Goal: Communication & Community: Answer question/provide support

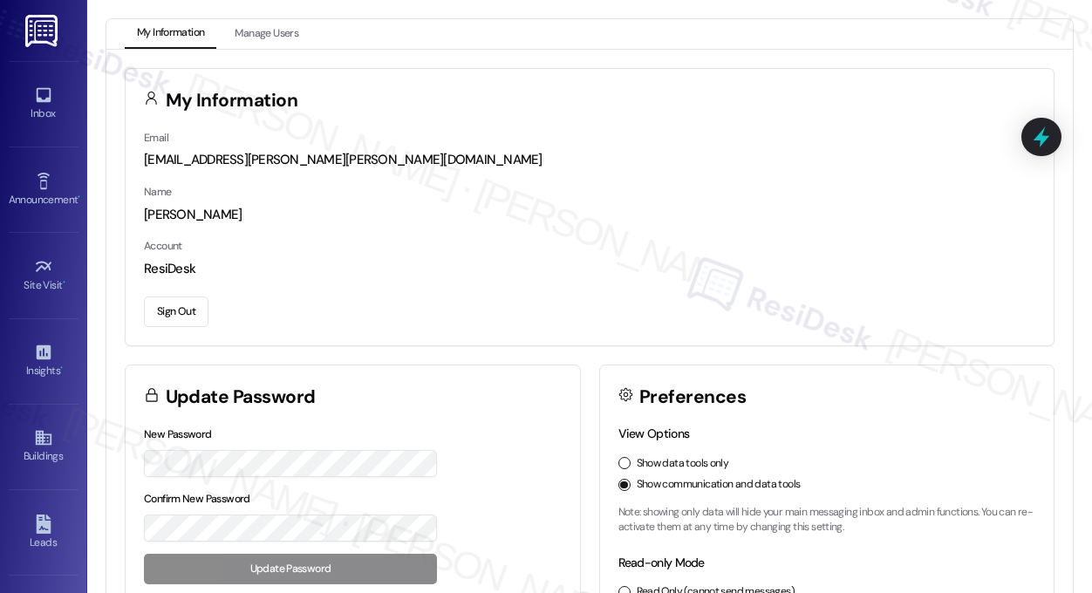
click at [1001, 24] on div "My Information Manage Users" at bounding box center [589, 34] width 966 height 30
click at [31, 114] on div "Inbox" at bounding box center [43, 113] width 87 height 17
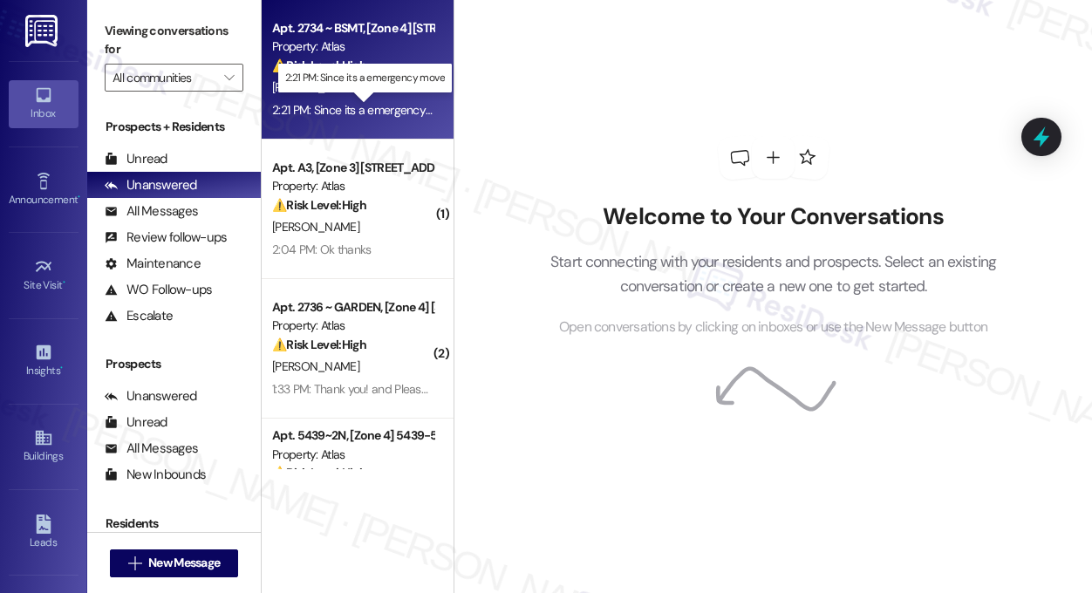
click at [365, 107] on div "2:21 PM: Since its a emergency move 2:21 PM: Since its a emergency move" at bounding box center [364, 110] width 185 height 16
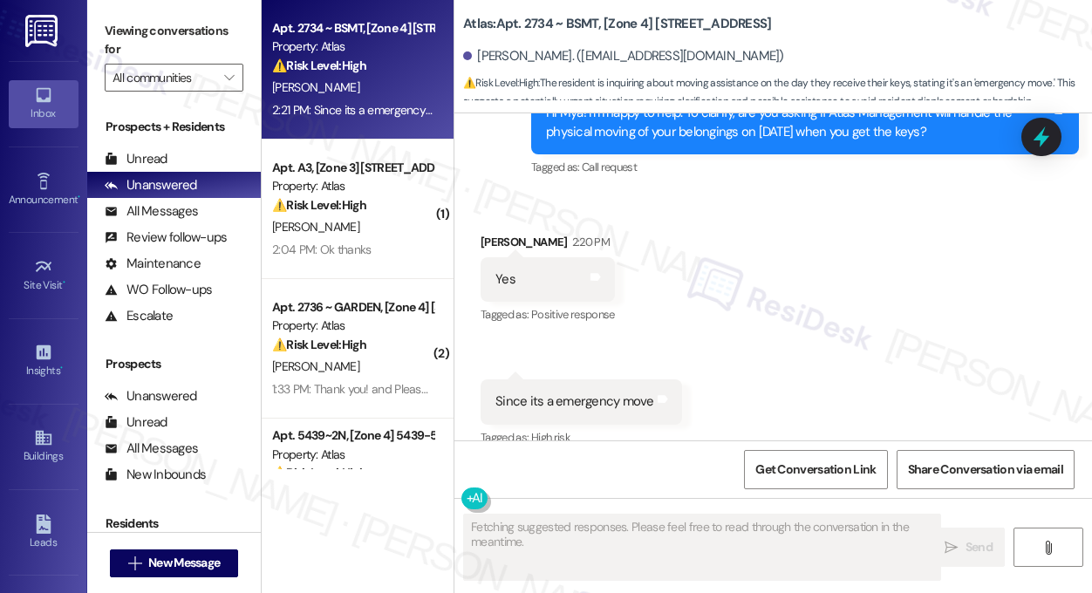
scroll to position [9818, 0]
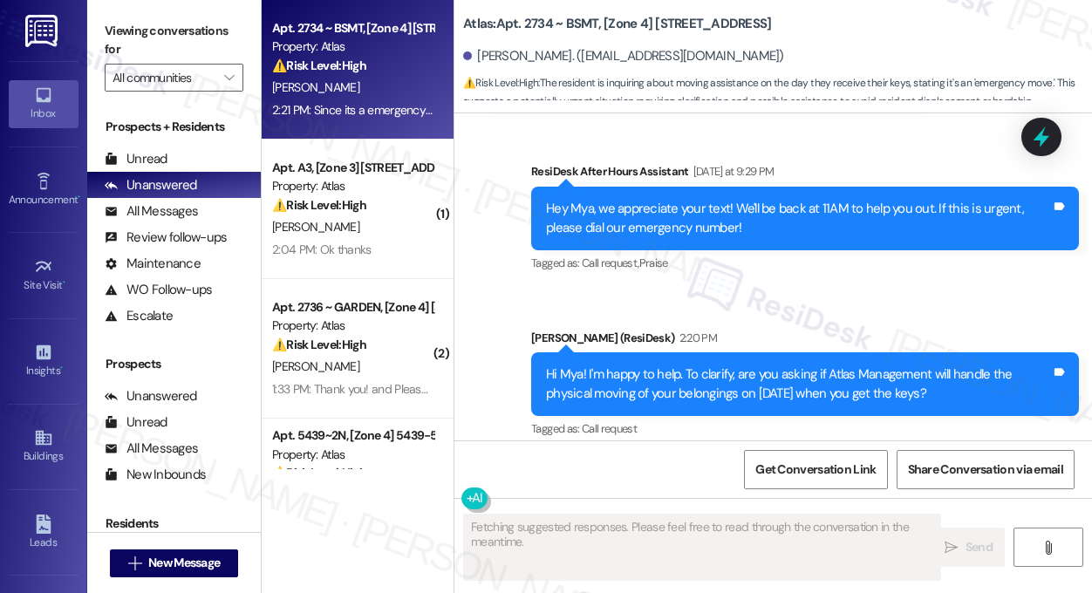
click at [618, 352] on div "Hi Mya! I'm happy to help. To clarify, are you asking if Atlas Management will …" at bounding box center [805, 384] width 548 height 64
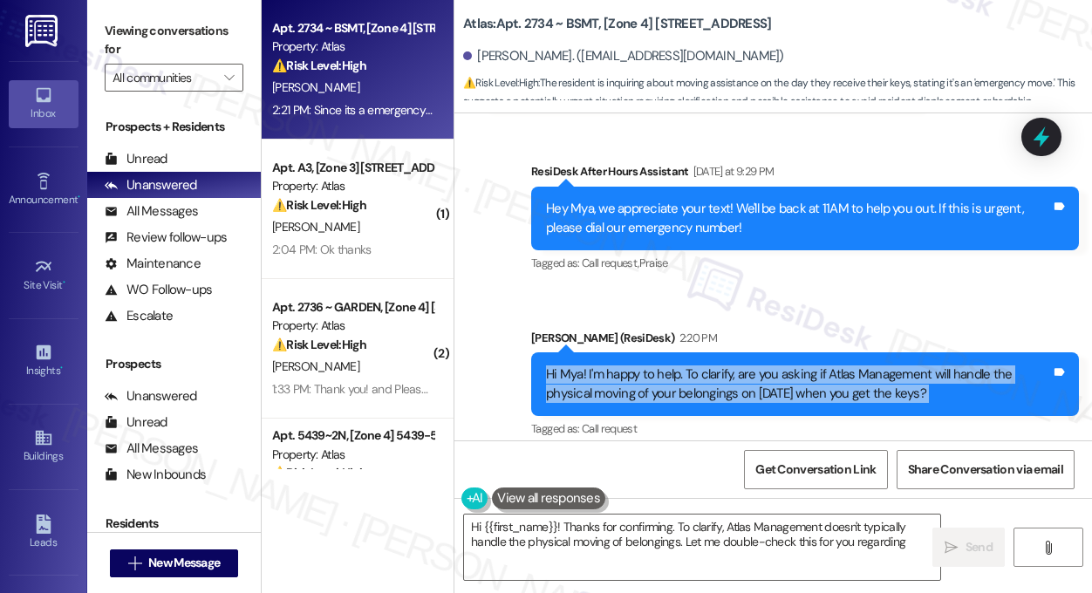
click at [618, 352] on div "Hi Mya! I'm happy to help. To clarify, are you asking if Atlas Management will …" at bounding box center [805, 384] width 548 height 64
type textarea "Hi {{first_name}}! Thanks for confirming. To clarify, Atlas Management doesn't …"
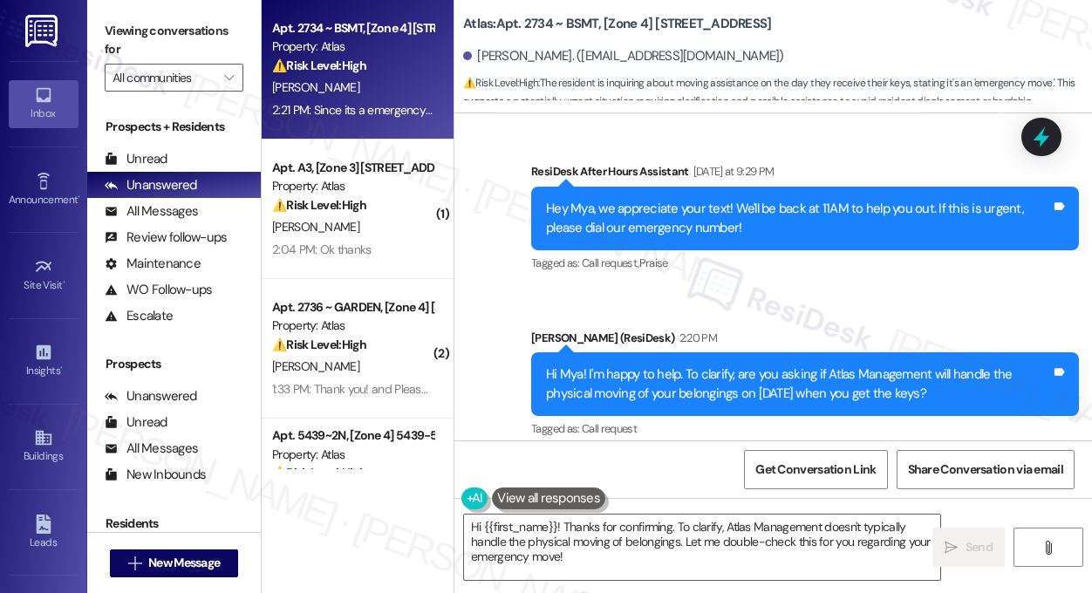
click at [827, 329] on div "[PERSON_NAME] (ResiDesk) 2:20 PM" at bounding box center [805, 341] width 548 height 24
click at [809, 365] on div "Hi Mya! I'm happy to help. To clarify, are you asking if Atlas Management will …" at bounding box center [798, 384] width 505 height 38
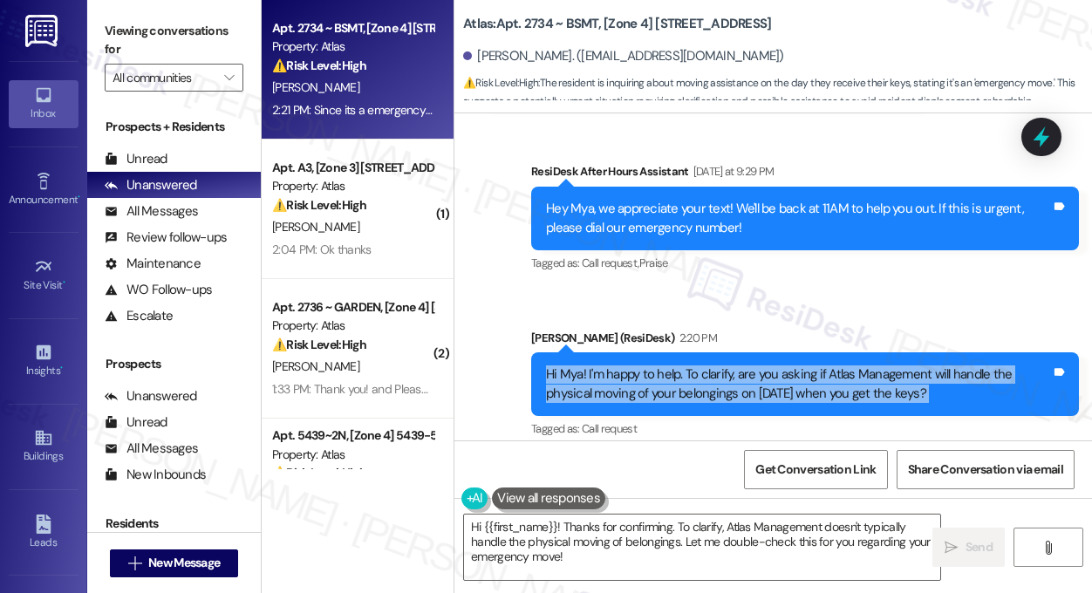
click at [809, 365] on div "Hi Mya! I'm happy to help. To clarify, are you asking if Atlas Management will …" at bounding box center [798, 384] width 505 height 38
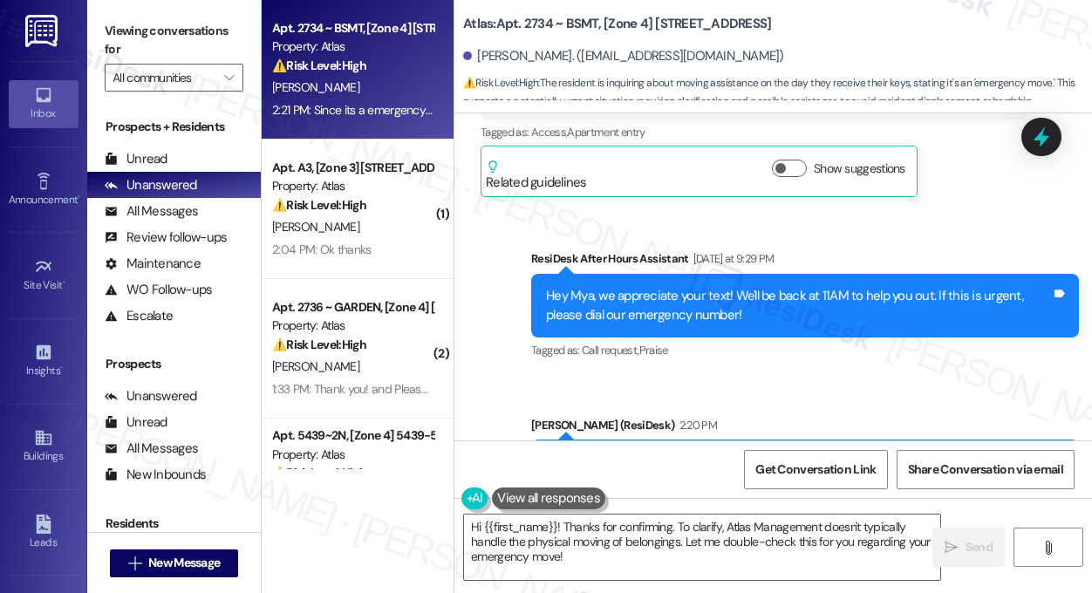
click at [788, 287] on div "Hey Mya, we appreciate your text! We'll be back at 11AM to help you out. If thi…" at bounding box center [798, 306] width 505 height 38
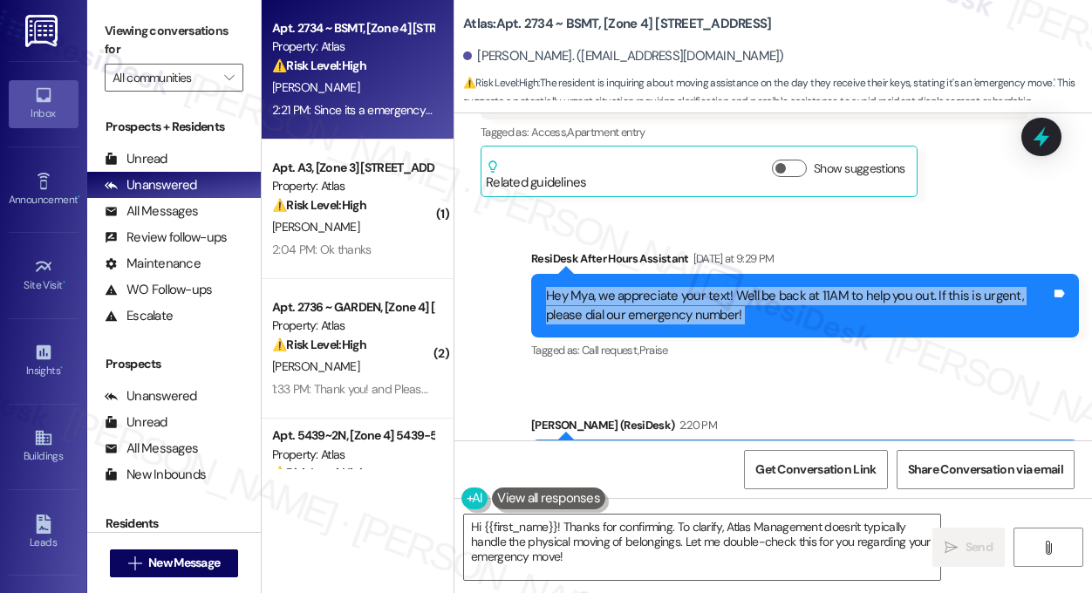
click at [788, 287] on div "Hey Mya, we appreciate your text! We'll be back at 11AM to help you out. If thi…" at bounding box center [798, 306] width 505 height 38
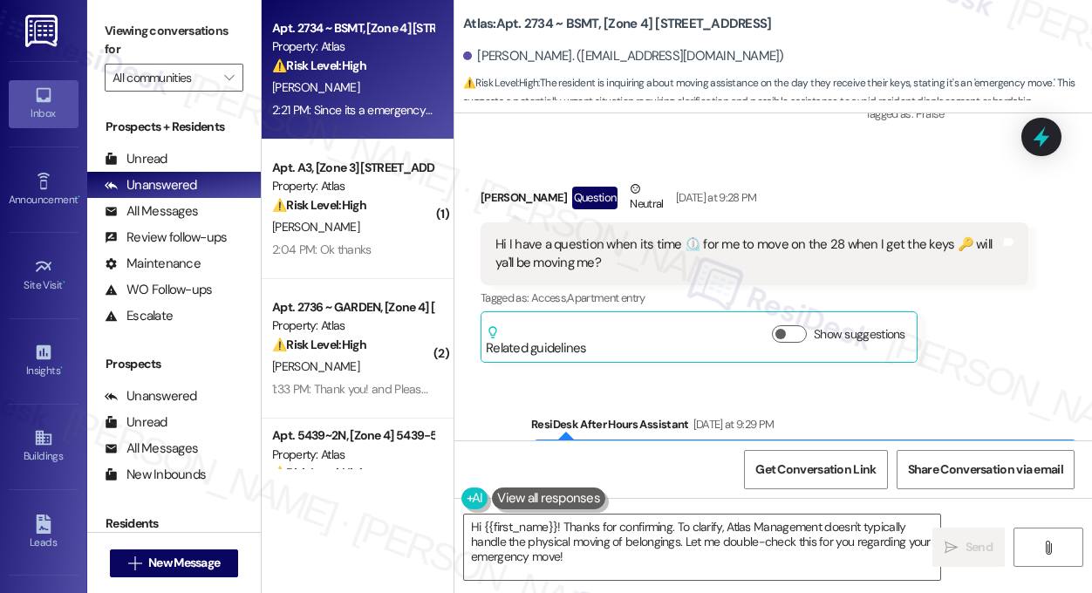
scroll to position [9469, 0]
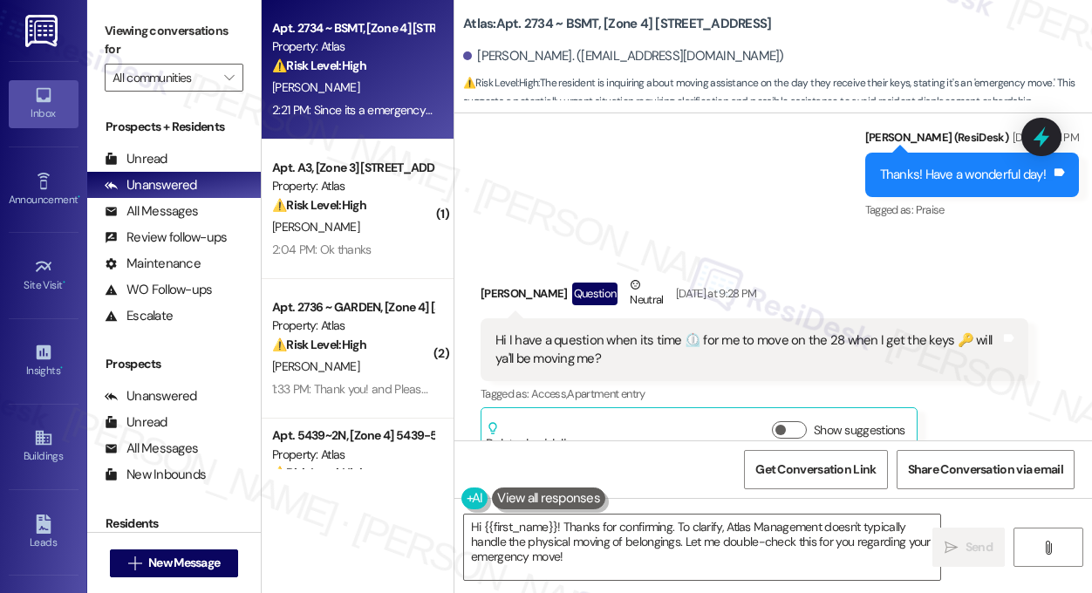
click at [611, 331] on div "Hi I have a question when its time ⏲️ for me to move on the 28 when I get the k…" at bounding box center [747, 350] width 505 height 38
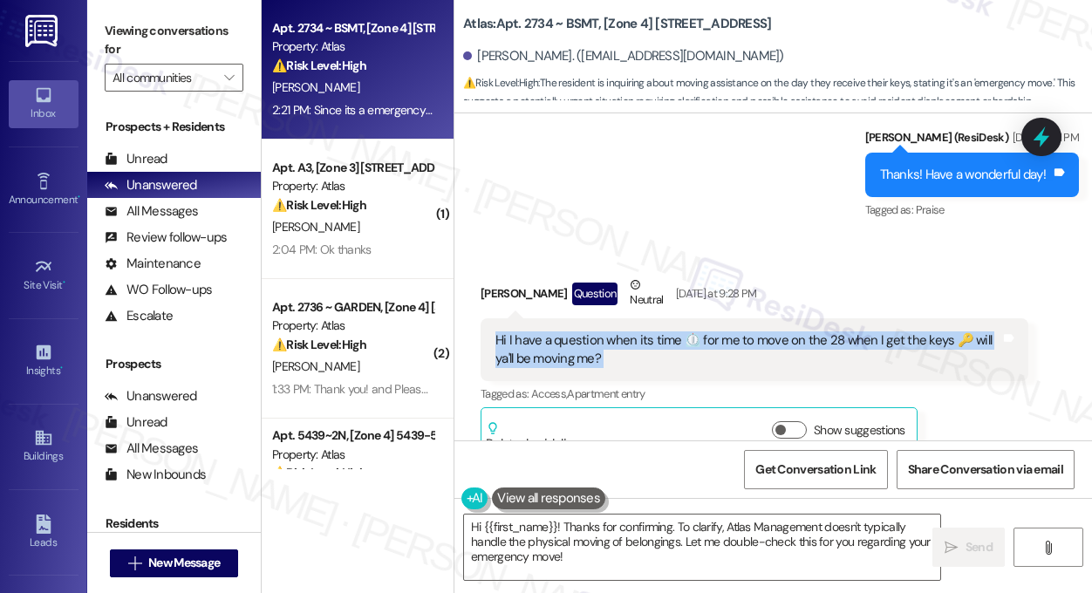
click at [611, 331] on div "Hi I have a question when its time ⏲️ for me to move on the 28 when I get the k…" at bounding box center [747, 350] width 505 height 38
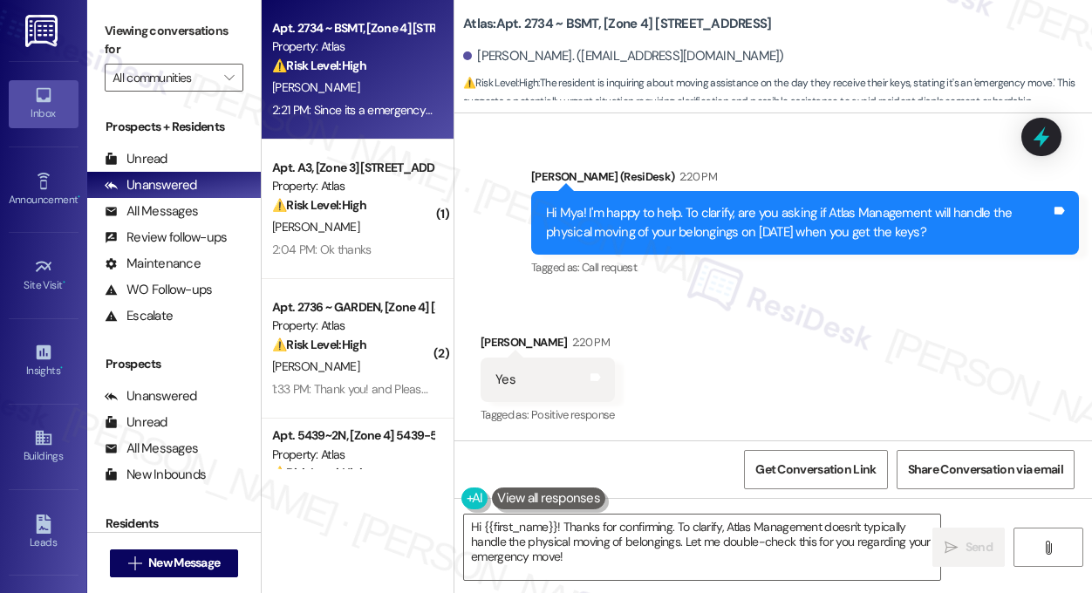
scroll to position [9905, 0]
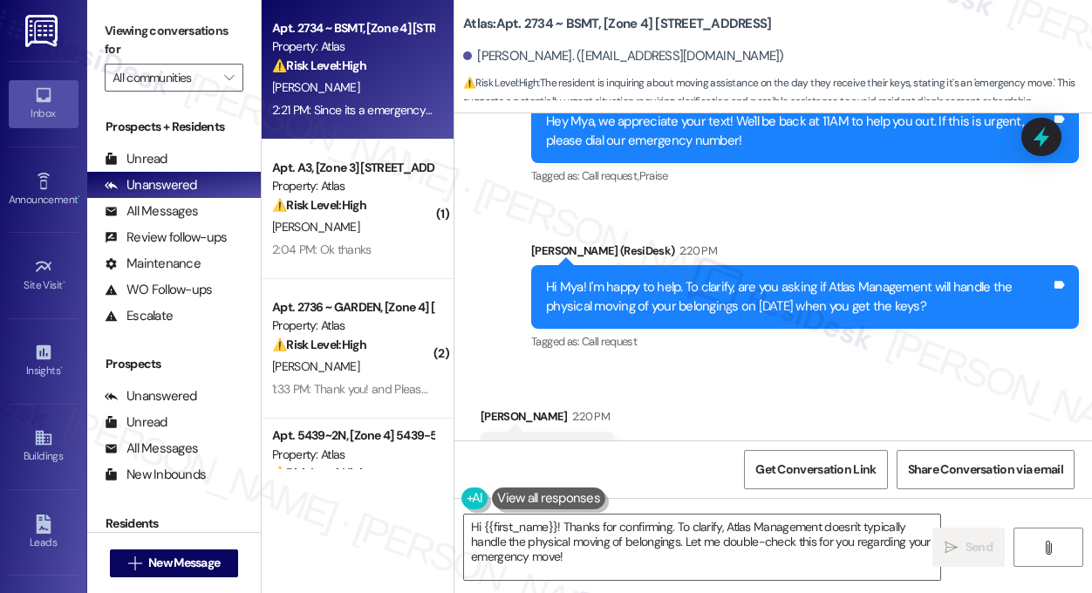
click at [691, 278] on div "Hi Mya! I'm happy to help. To clarify, are you asking if Atlas Management will …" at bounding box center [798, 297] width 505 height 38
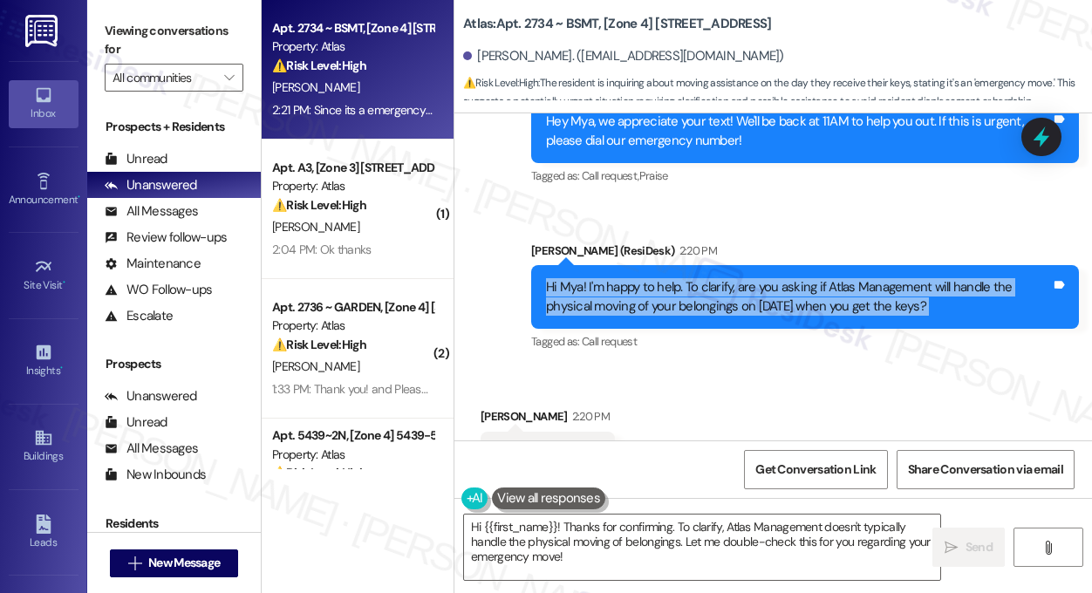
click at [691, 278] on div "Hi Mya! I'm happy to help. To clarify, are you asking if Atlas Management will …" at bounding box center [798, 297] width 505 height 38
click at [779, 278] on div "Hi Mya! I'm happy to help. To clarify, are you asking if Atlas Management will …" at bounding box center [798, 297] width 505 height 38
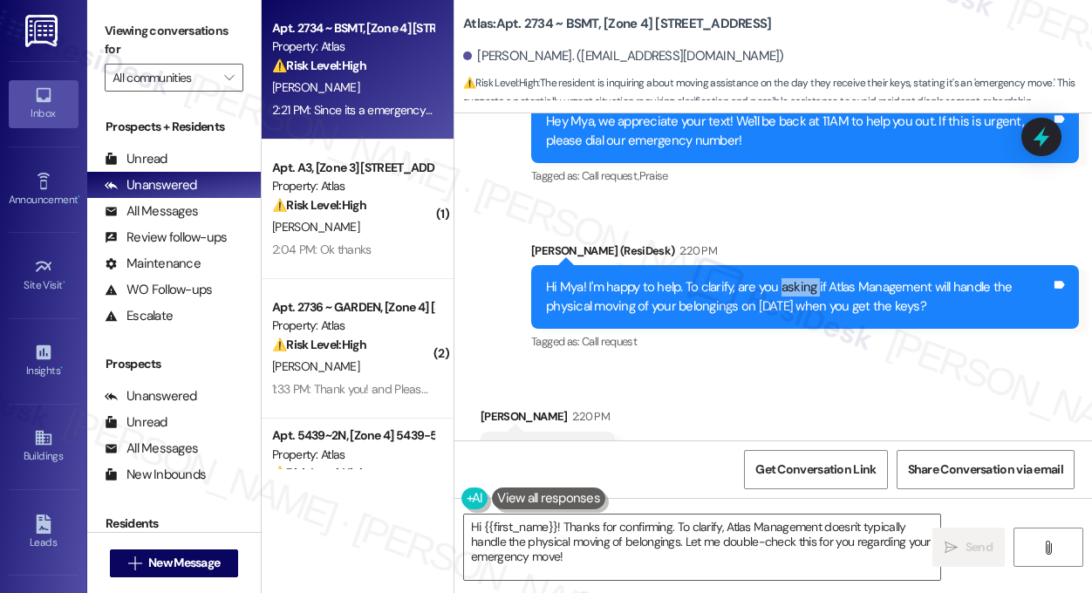
click at [779, 278] on div "Hi Mya! I'm happy to help. To clarify, are you asking if Atlas Management will …" at bounding box center [798, 297] width 505 height 38
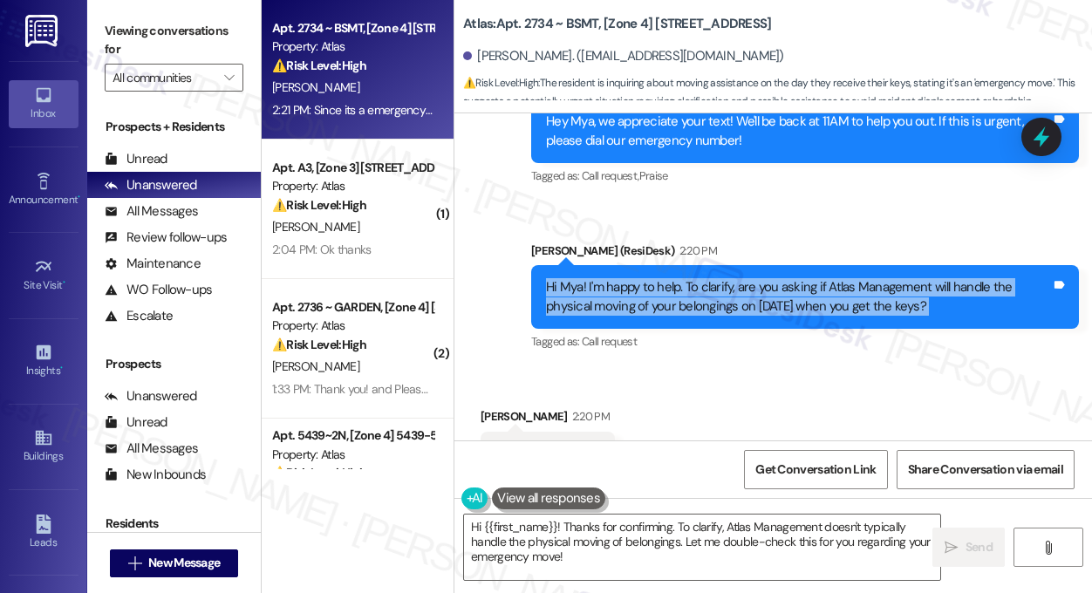
click at [779, 278] on div "Hi Mya! I'm happy to help. To clarify, are you asking if Atlas Management will …" at bounding box center [798, 297] width 505 height 38
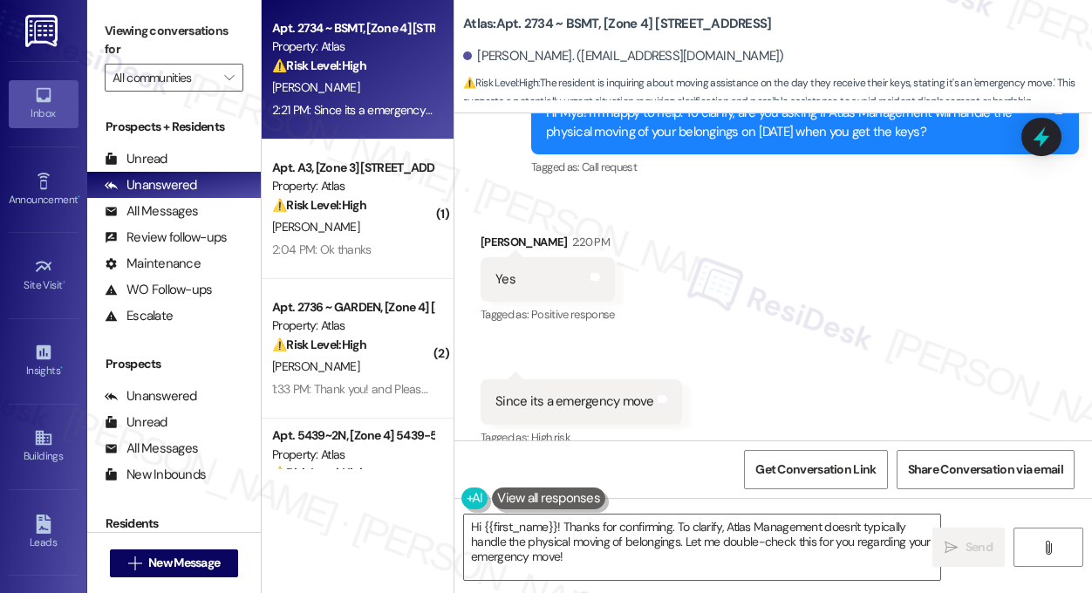
drag, startPoint x: 991, startPoint y: 32, endPoint x: 980, endPoint y: 31, distance: 10.6
click at [991, 32] on div "Atlas: Apt. 2734 ~ BSMT, [Zone 4] [STREET_ADDRESS][GEOGRAPHIC_DATA][PERSON_NAME…" at bounding box center [777, 52] width 629 height 96
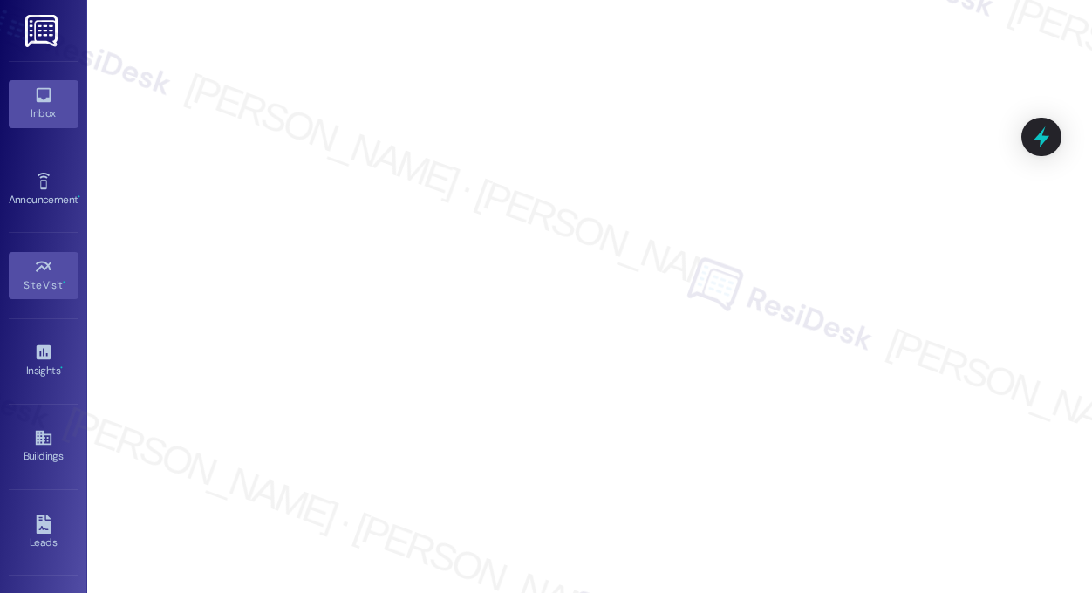
click at [43, 104] on icon at bounding box center [43, 94] width 19 height 19
click at [56, 108] on div "Inbox" at bounding box center [43, 113] width 87 height 17
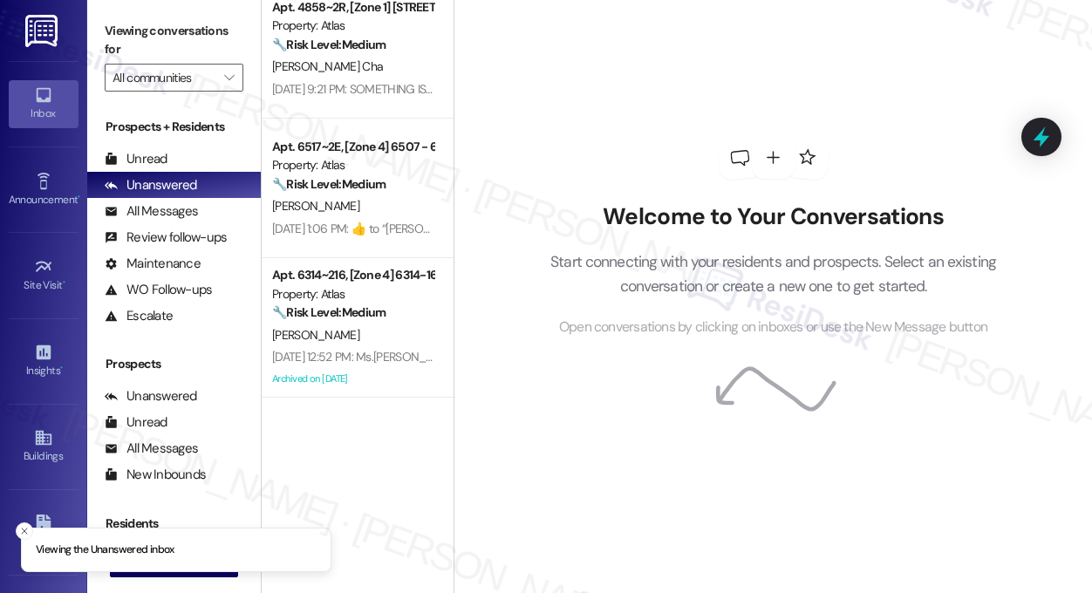
scroll to position [1134, 0]
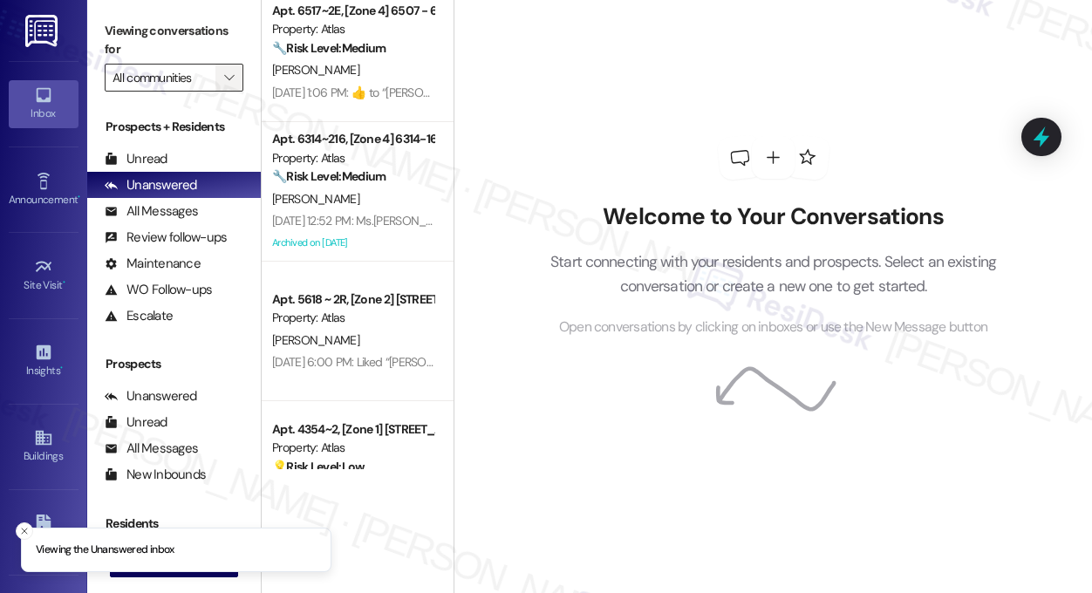
click at [219, 79] on button "" at bounding box center [229, 78] width 28 height 28
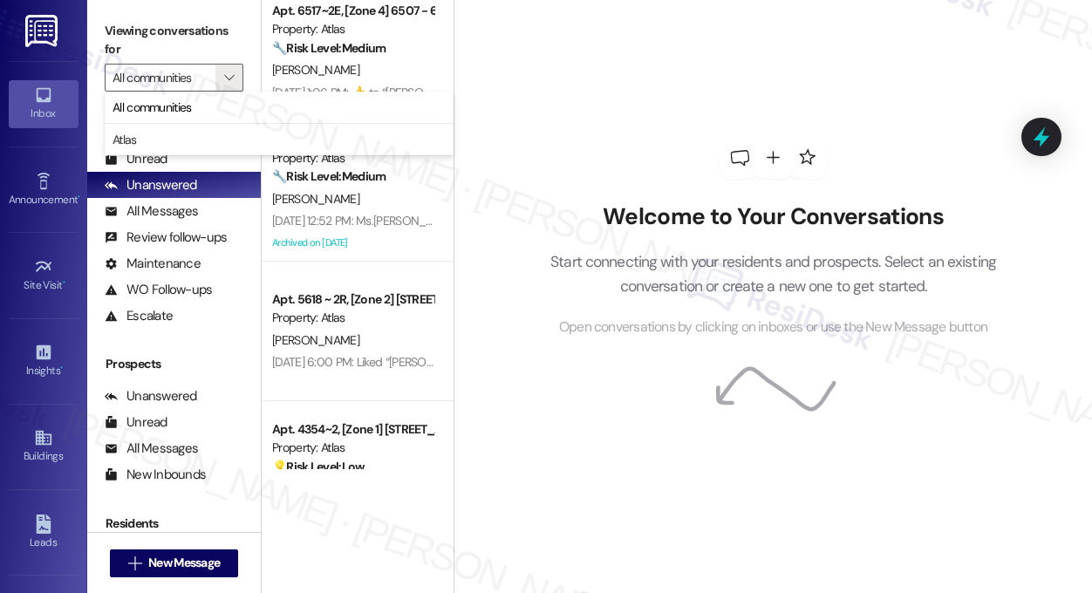
click at [633, 111] on div "Welcome to Your Conversations Start connecting with your residents and prospect…" at bounding box center [773, 237] width 523 height 475
